Goal: Information Seeking & Learning: Understand process/instructions

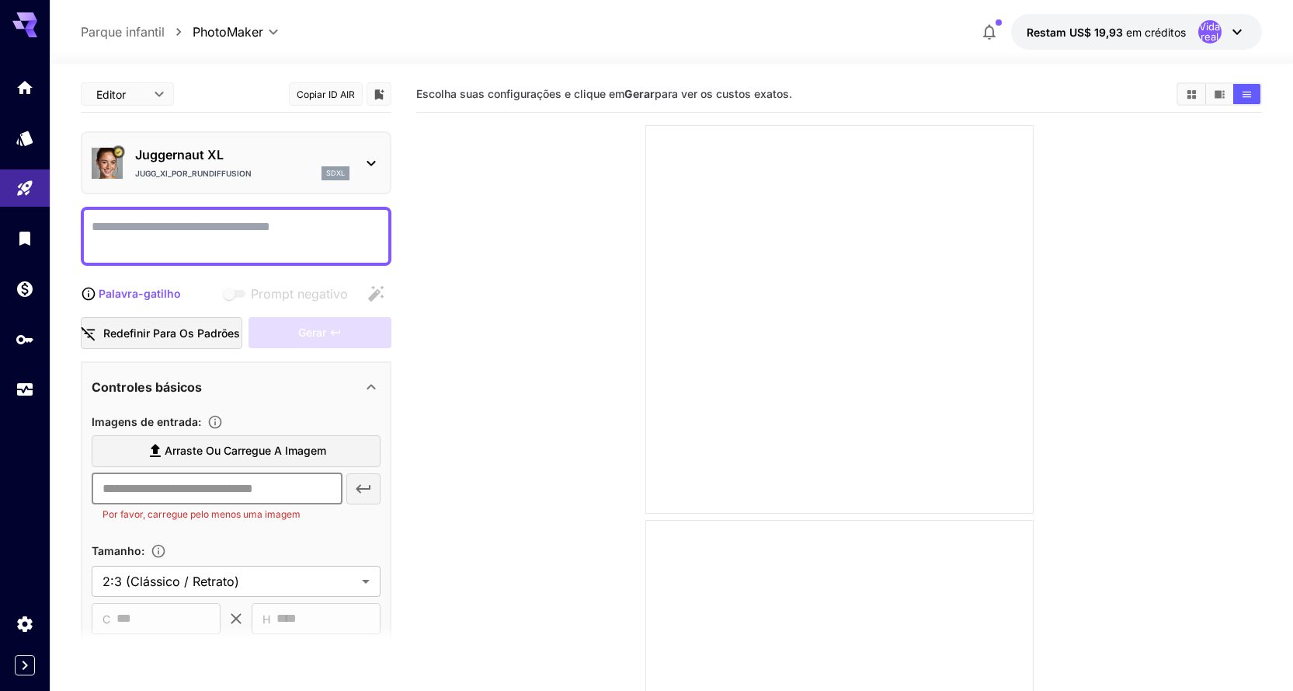
scroll to position [155, 0]
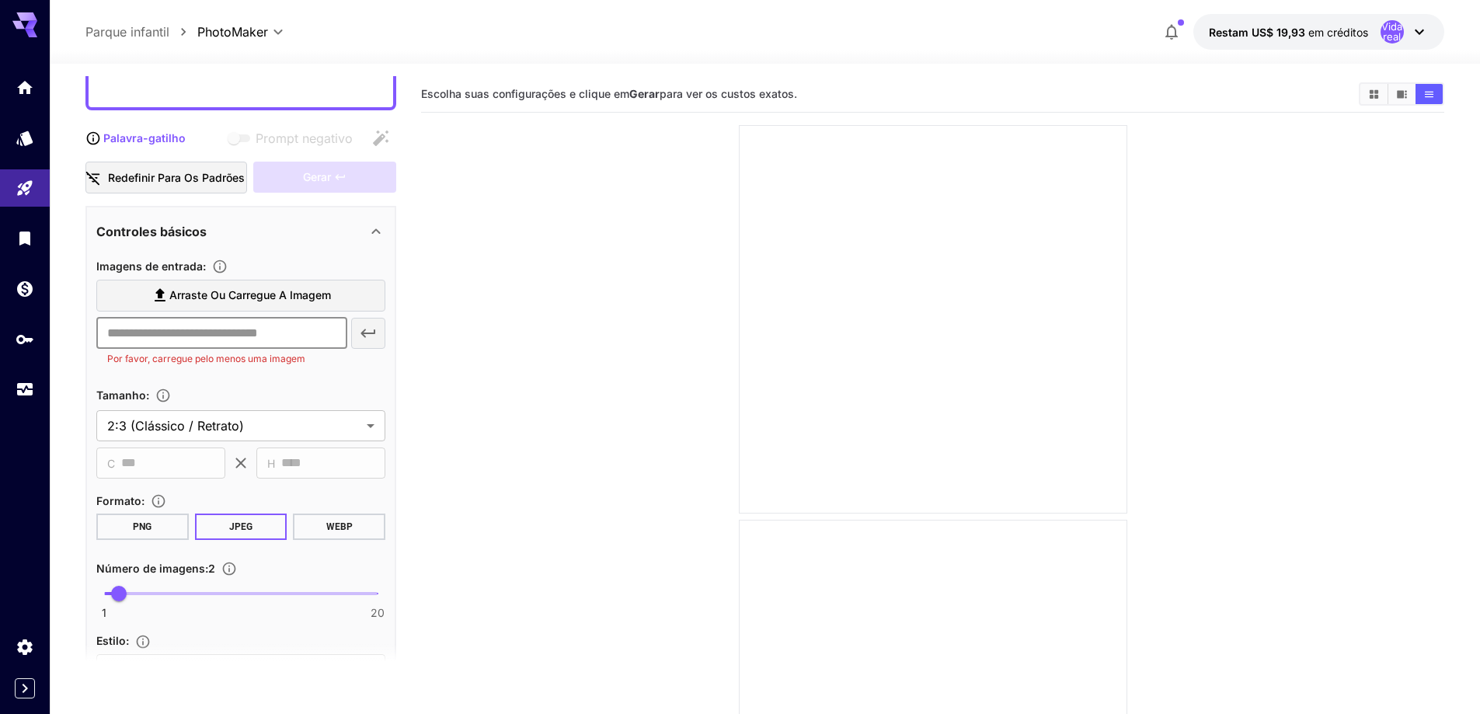
click at [1293, 37] on icon at bounding box center [1419, 32] width 19 height 19
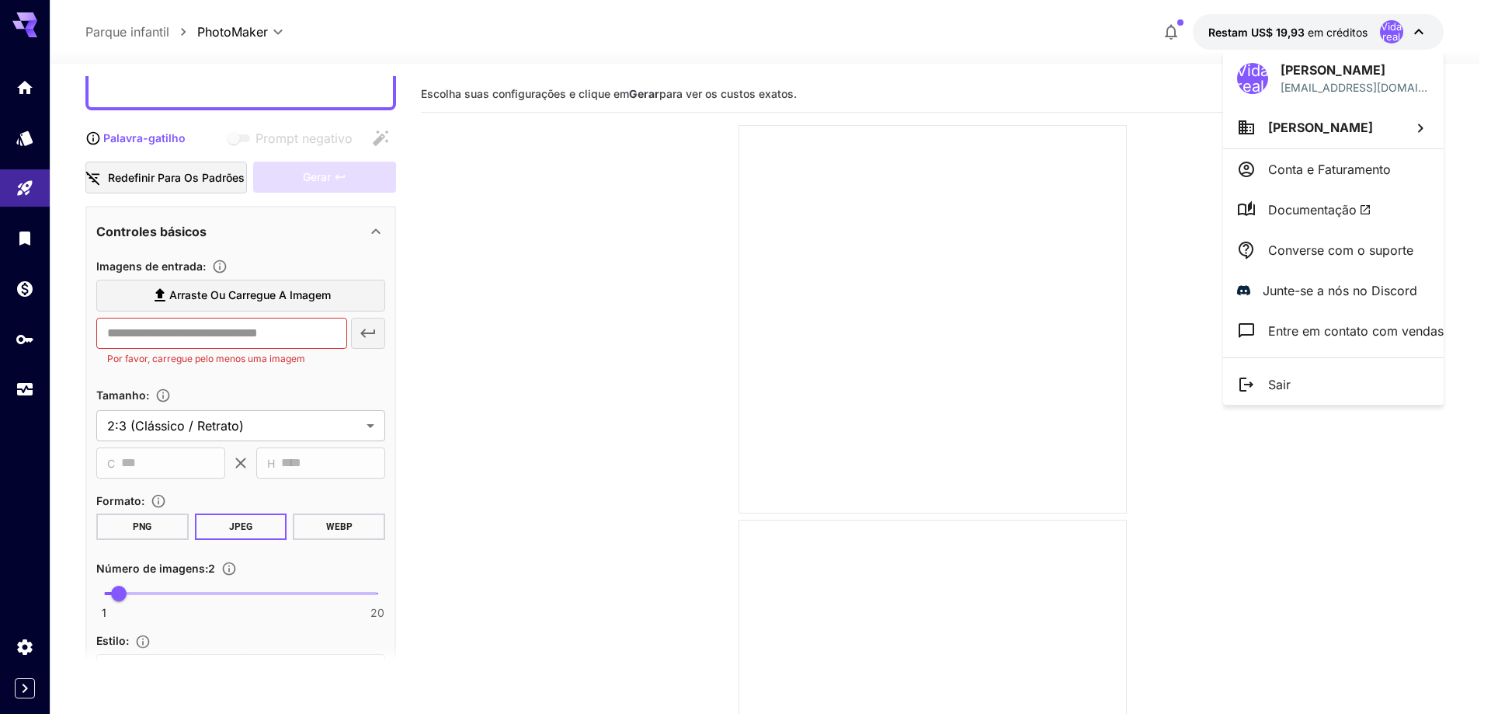
click at [1293, 212] on font "Documentação" at bounding box center [1312, 210] width 89 height 16
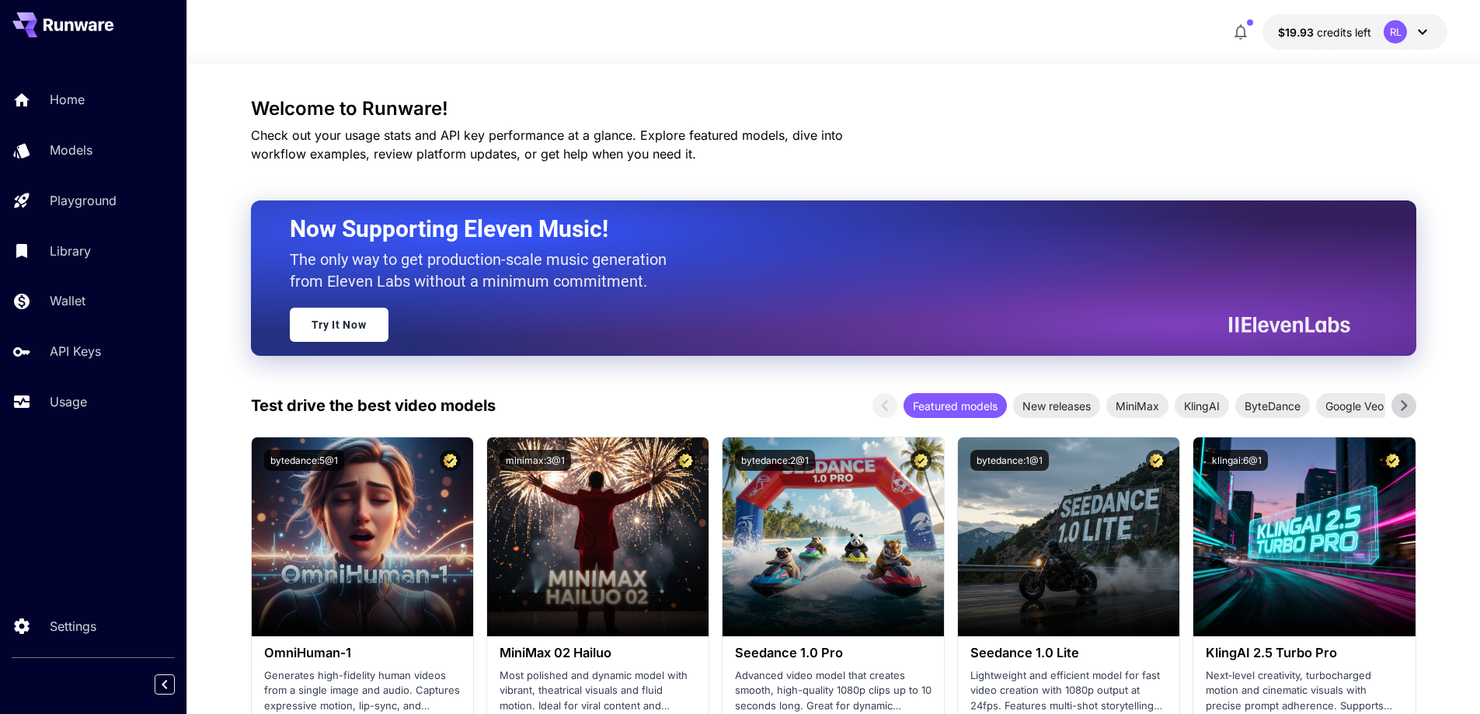
click at [1415, 31] on icon at bounding box center [1422, 32] width 19 height 19
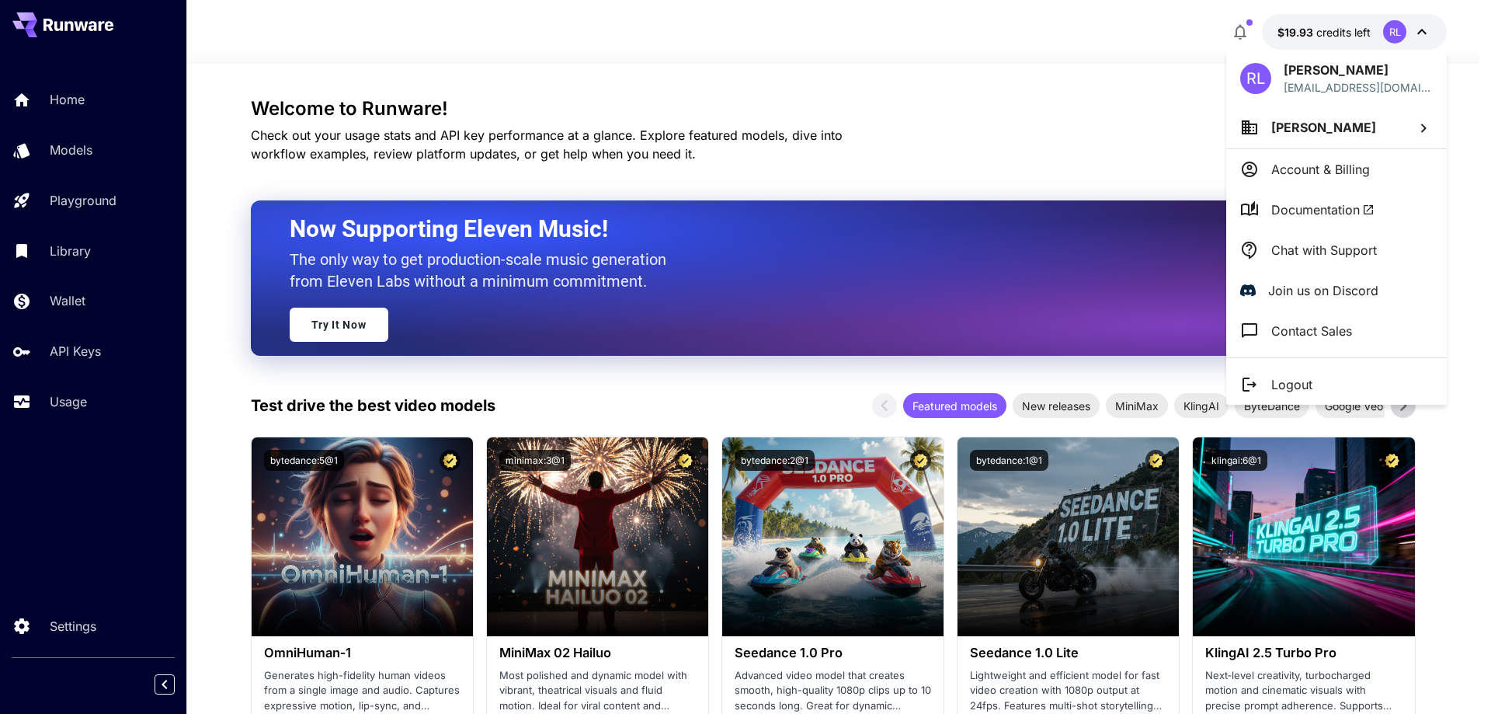
click at [1312, 205] on span "Documentation" at bounding box center [1323, 209] width 103 height 19
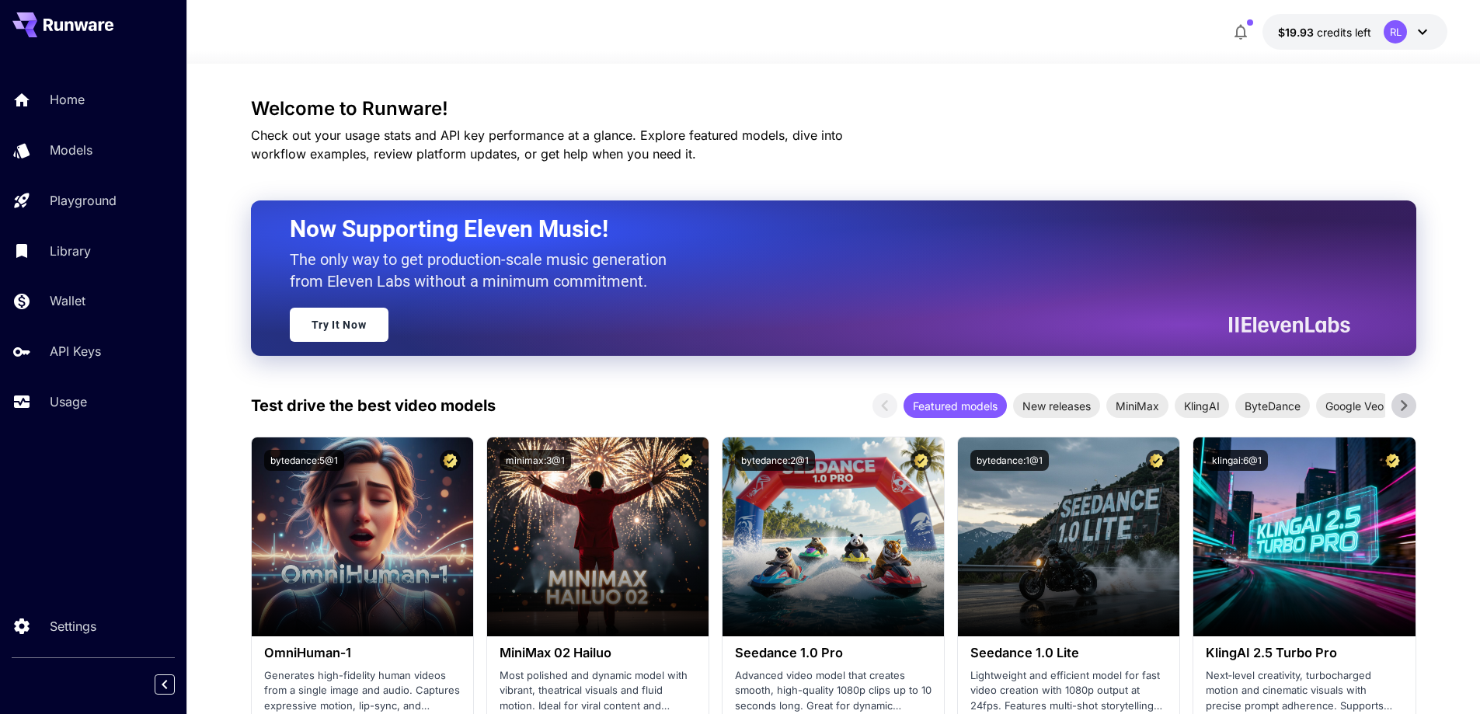
click at [1423, 31] on icon at bounding box center [1422, 32] width 19 height 19
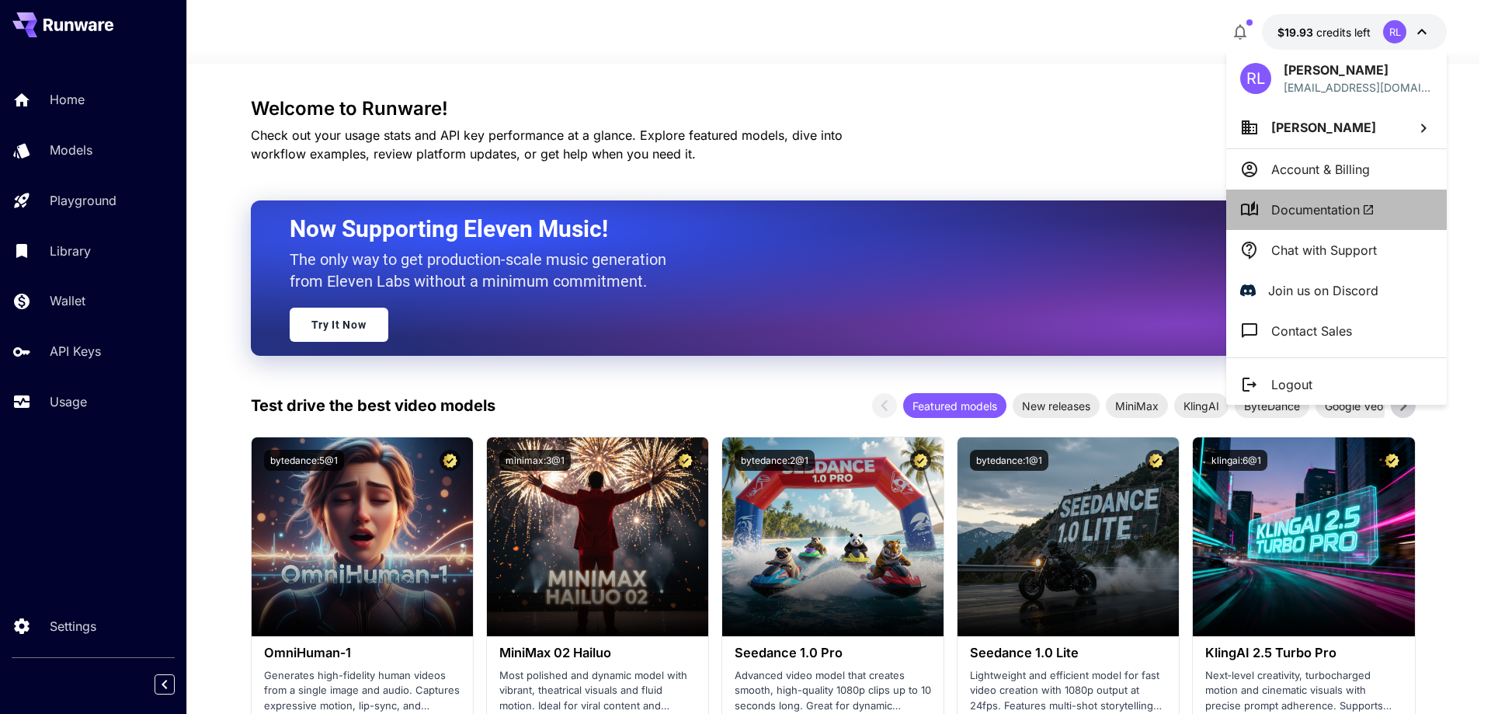
click at [1313, 207] on span "Documentation" at bounding box center [1323, 209] width 103 height 19
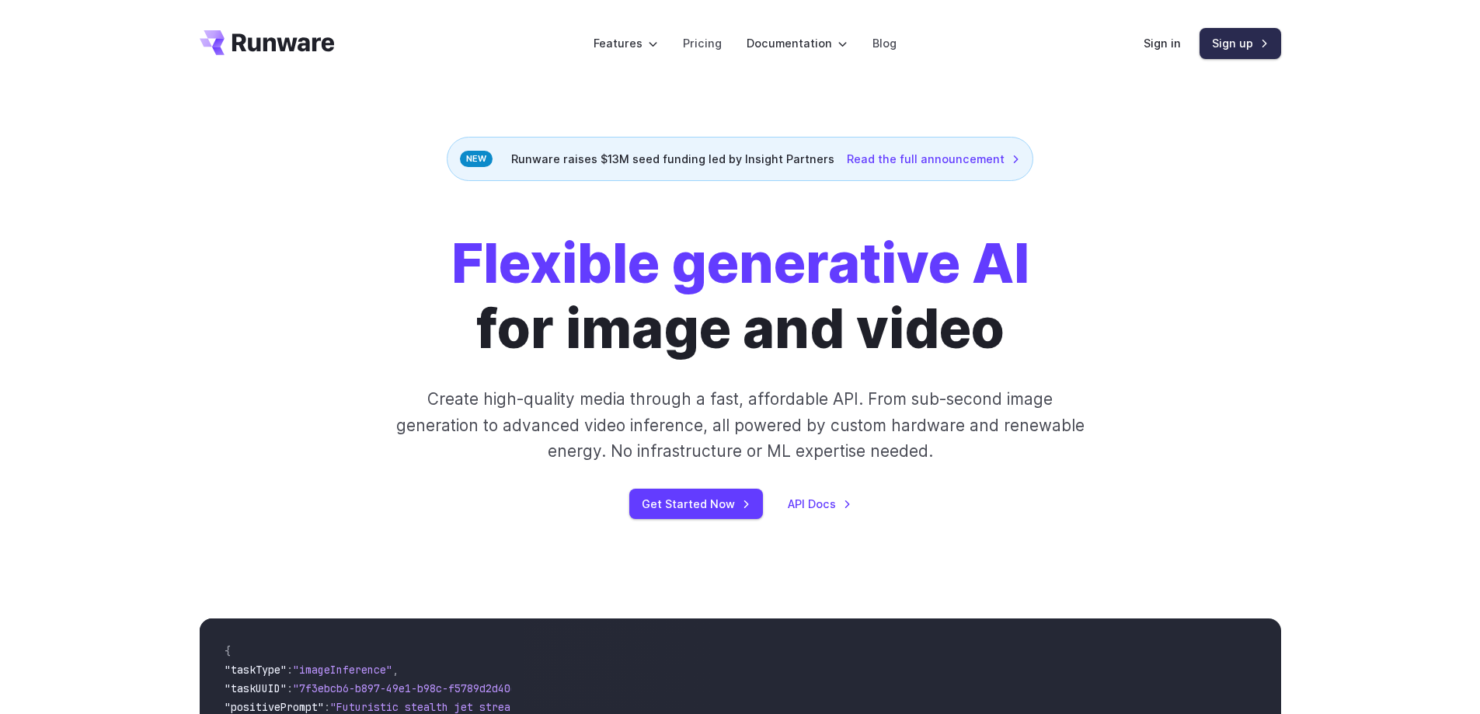
click at [1255, 48] on link "Sign up" at bounding box center [1240, 43] width 82 height 30
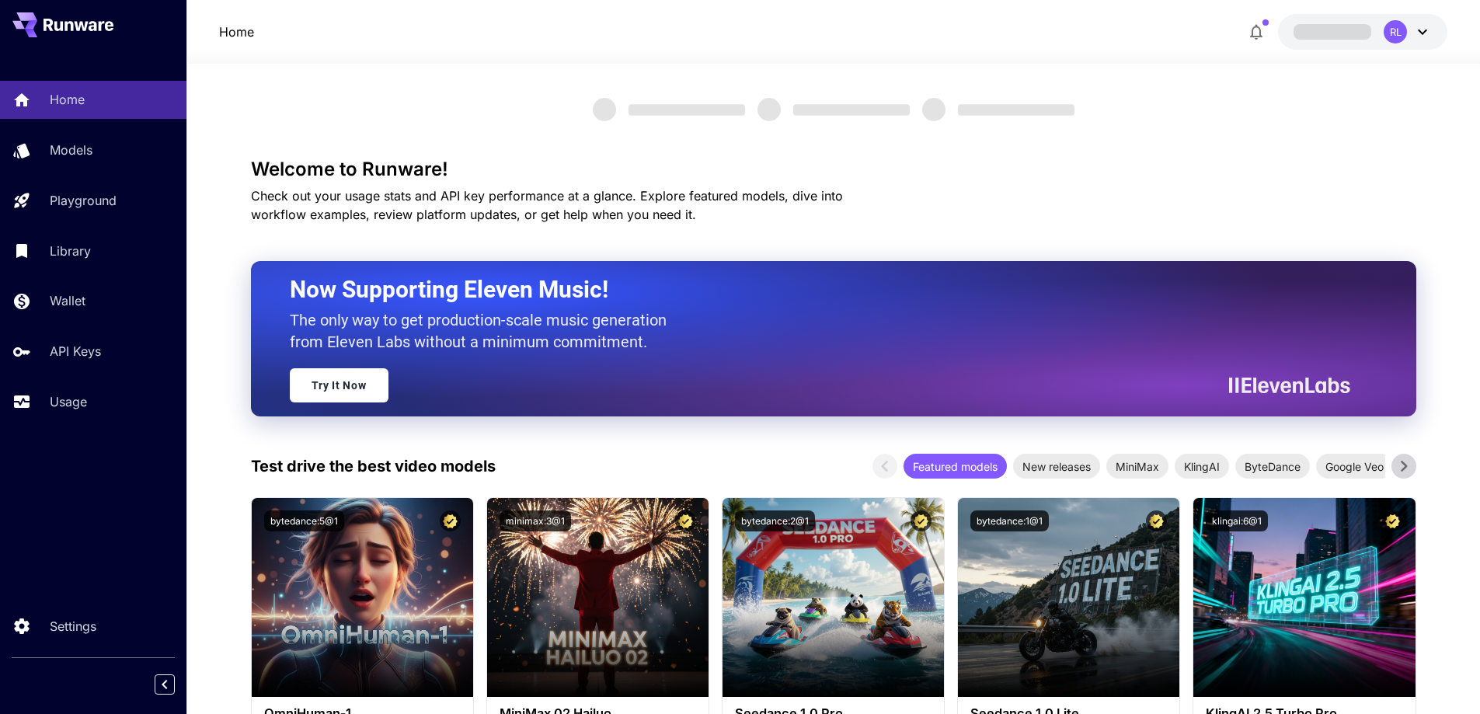
click at [1397, 28] on div "RL" at bounding box center [1394, 31] width 23 height 23
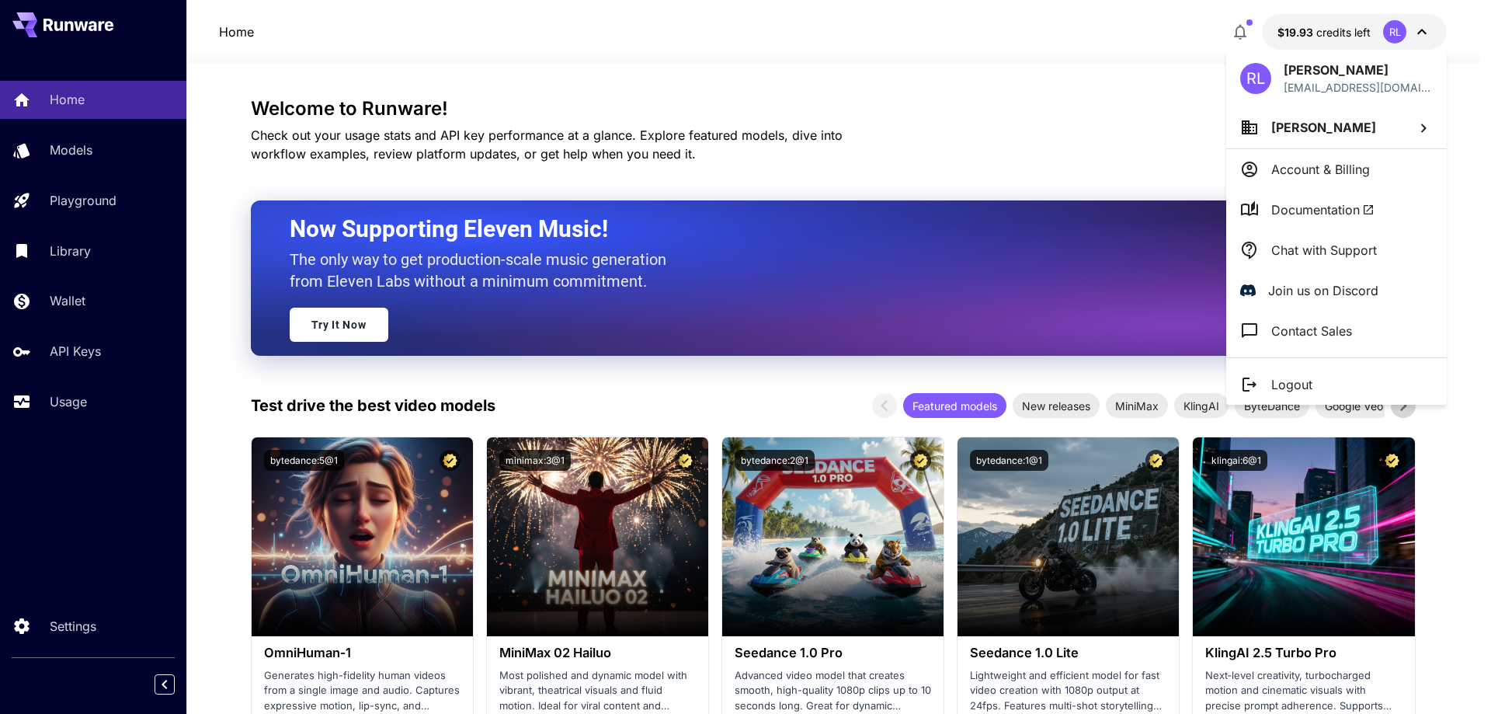
click at [1315, 214] on span "Documentation" at bounding box center [1323, 209] width 103 height 19
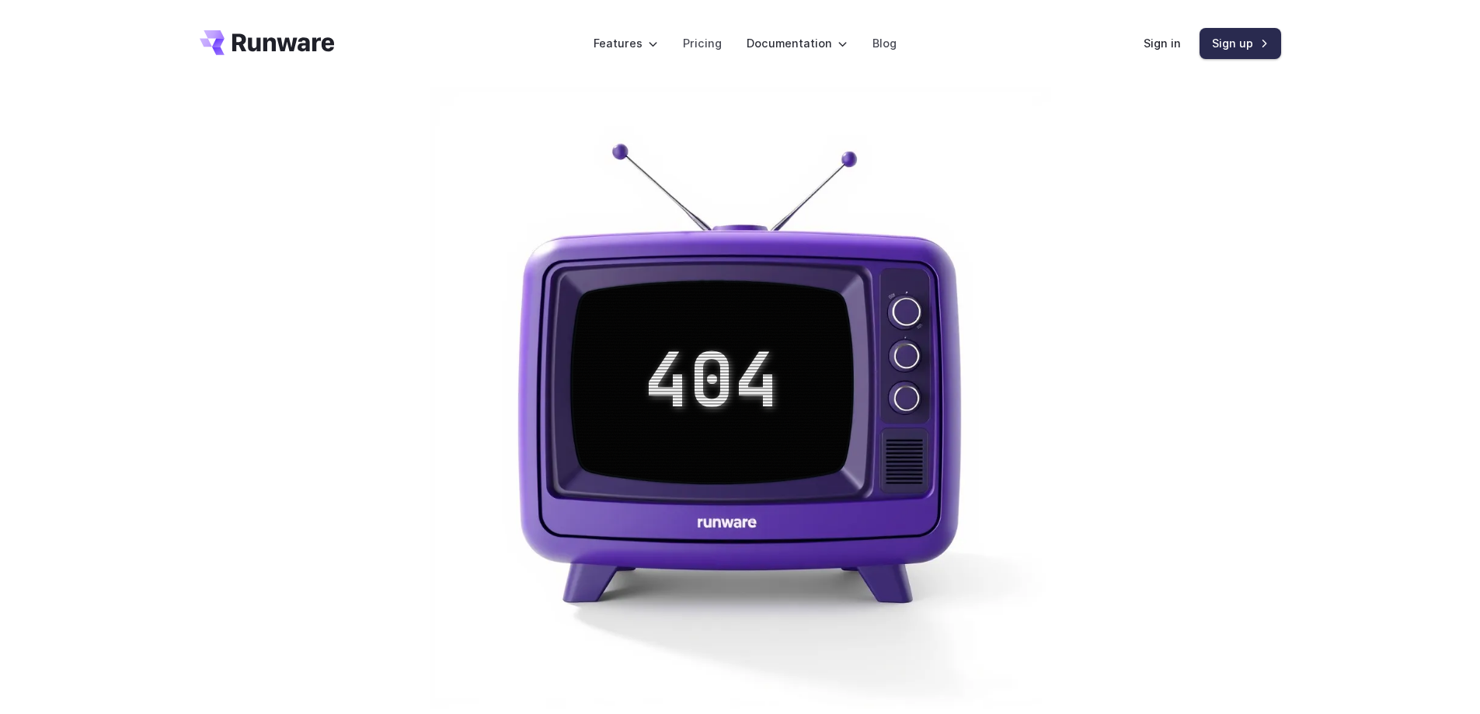
click at [1248, 34] on link "Sign up" at bounding box center [1240, 43] width 82 height 30
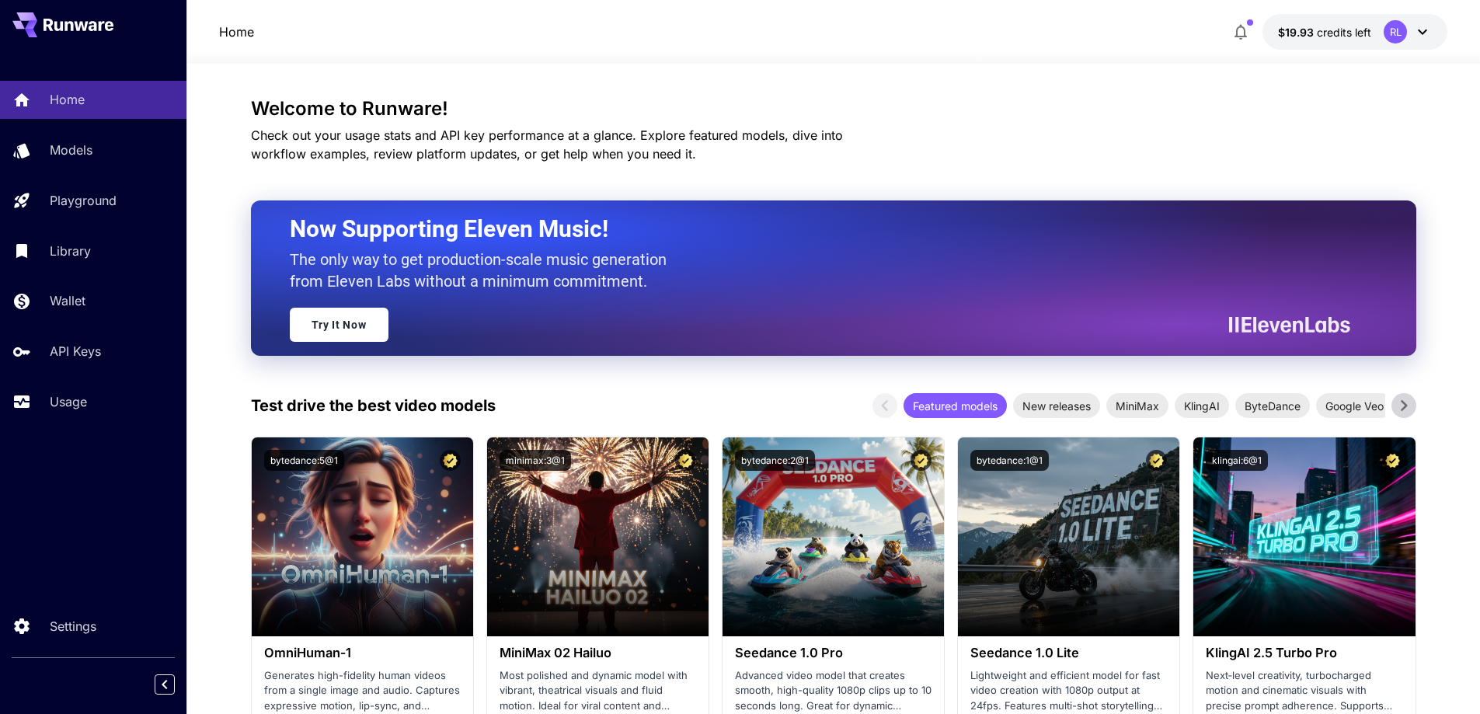
click at [1433, 32] on button "$19.93 credits left RL" at bounding box center [1354, 32] width 185 height 36
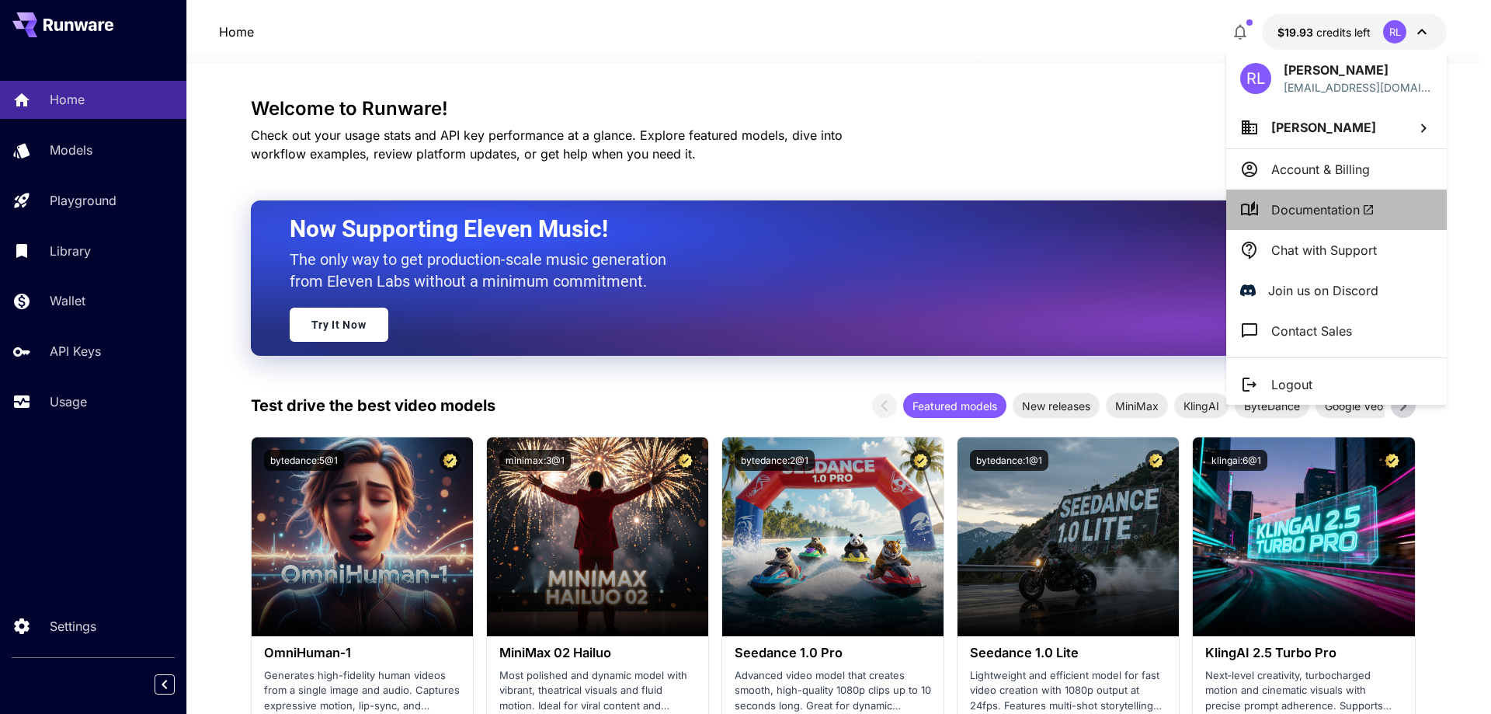
click at [1309, 209] on span "Documentation" at bounding box center [1323, 209] width 103 height 19
